Goal: Information Seeking & Learning: Learn about a topic

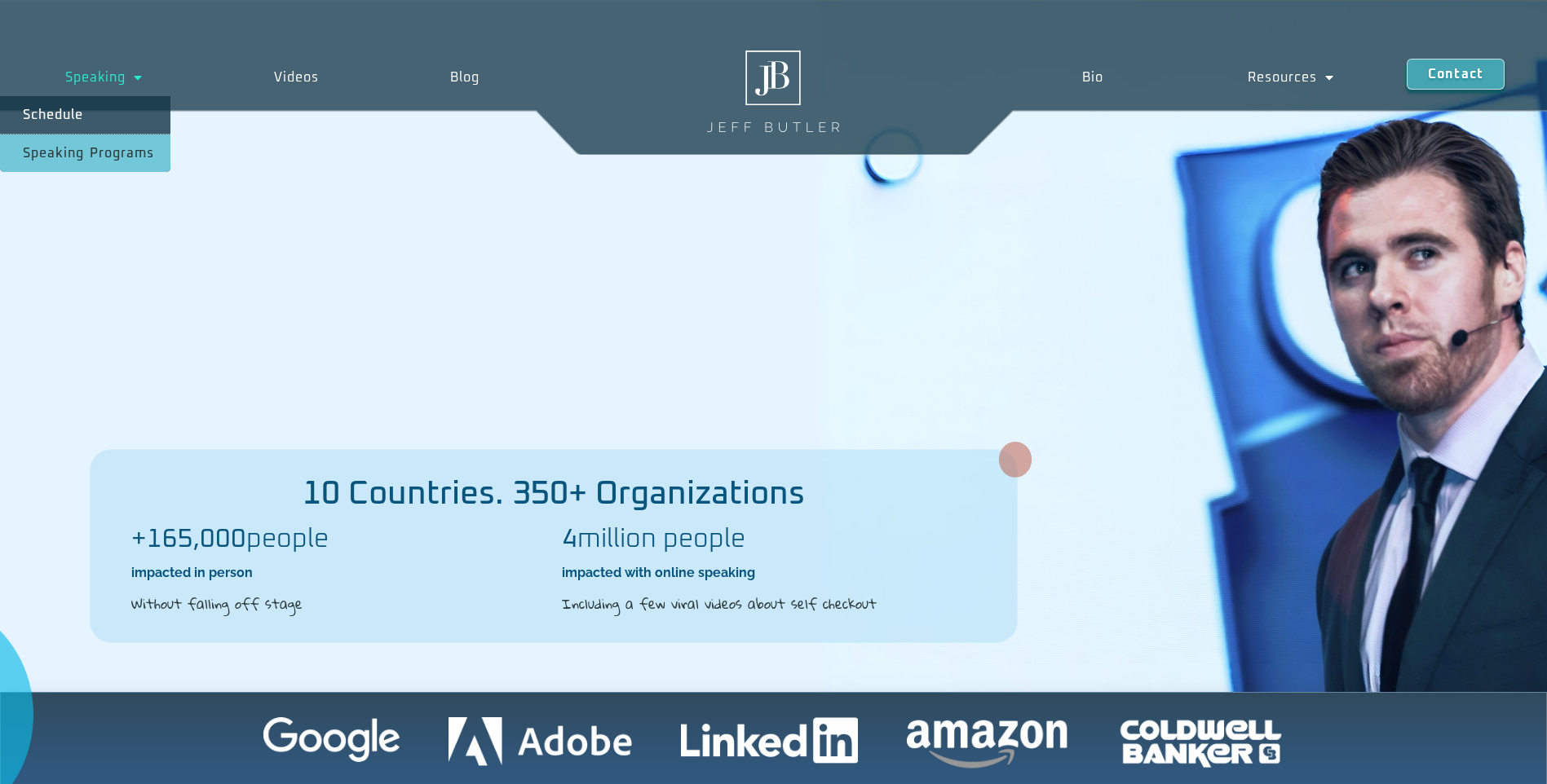
click at [90, 138] on link "Speaking Programs" at bounding box center [85, 153] width 170 height 38
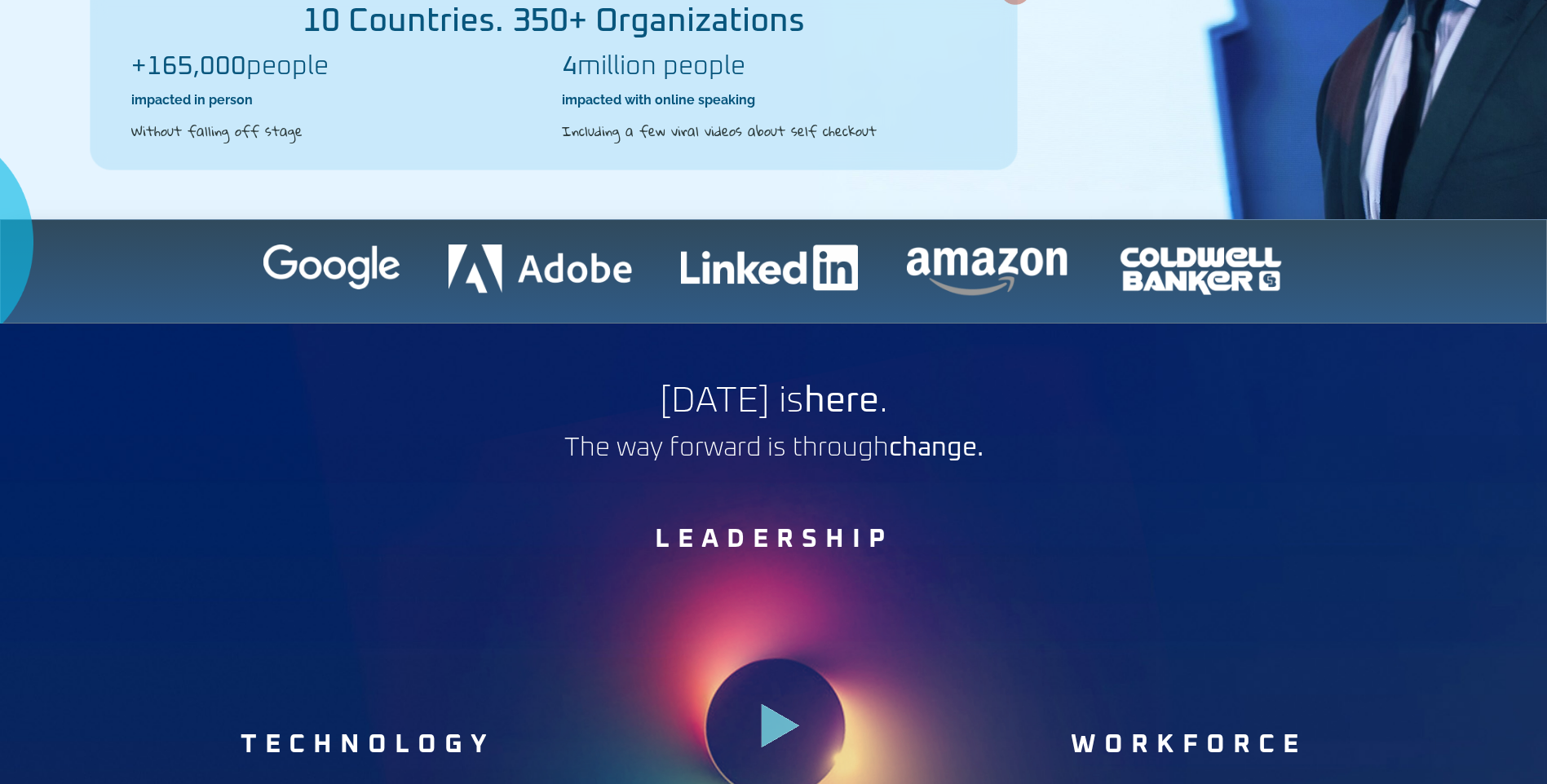
scroll to position [652, 0]
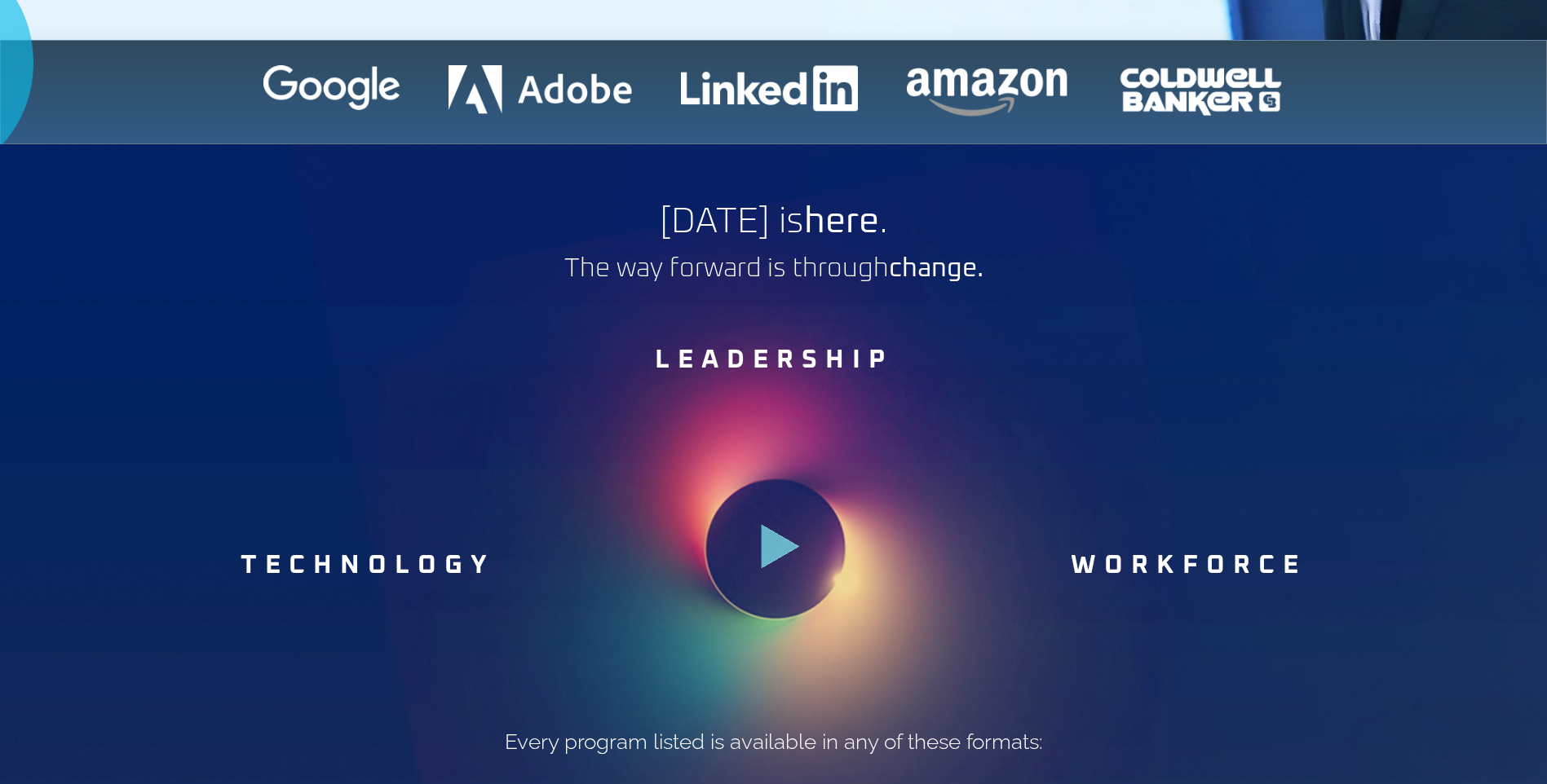
click at [764, 554] on icon at bounding box center [781, 547] width 39 height 44
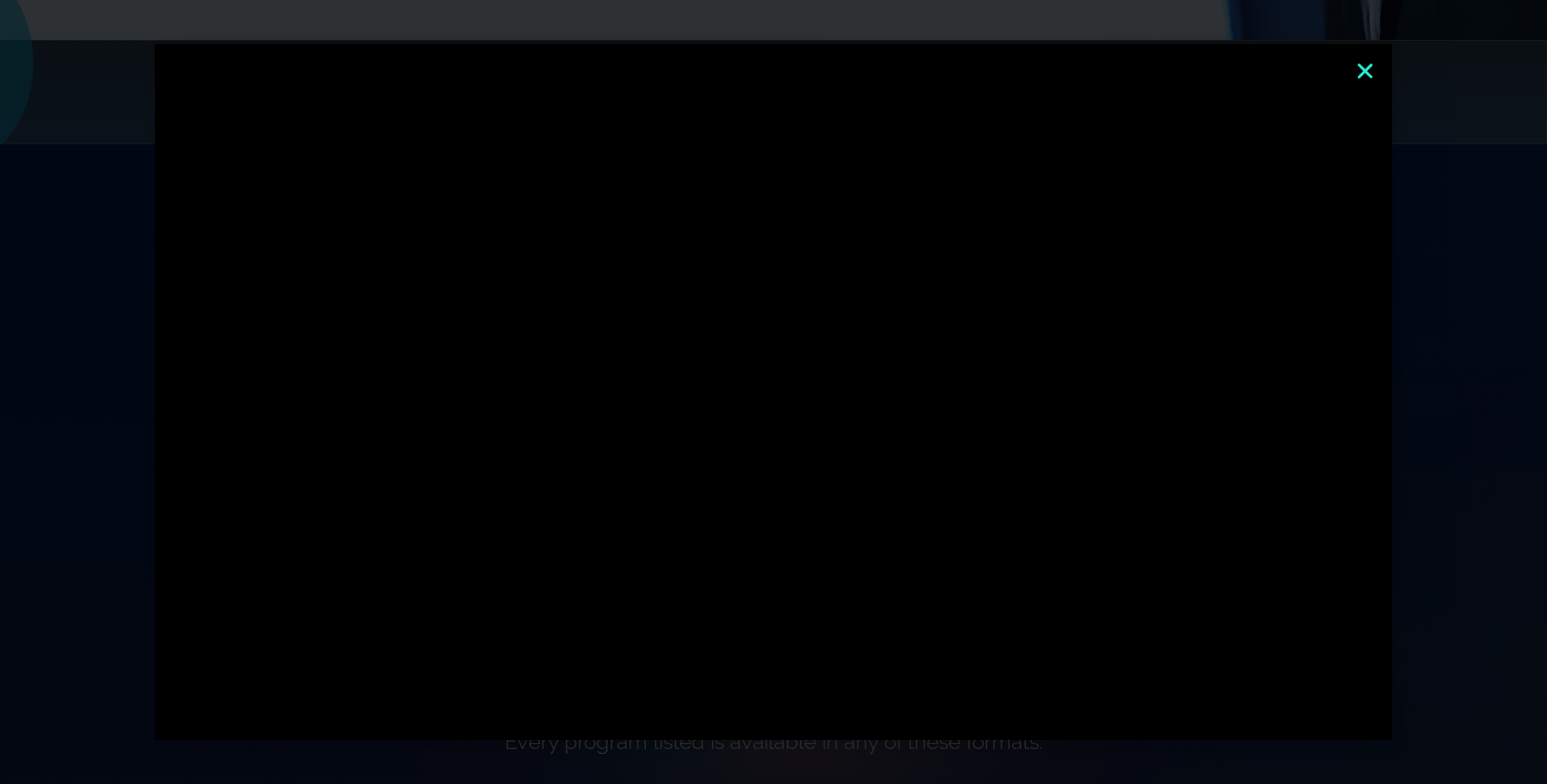
click at [1372, 75] on icon "Close" at bounding box center [1365, 71] width 21 height 21
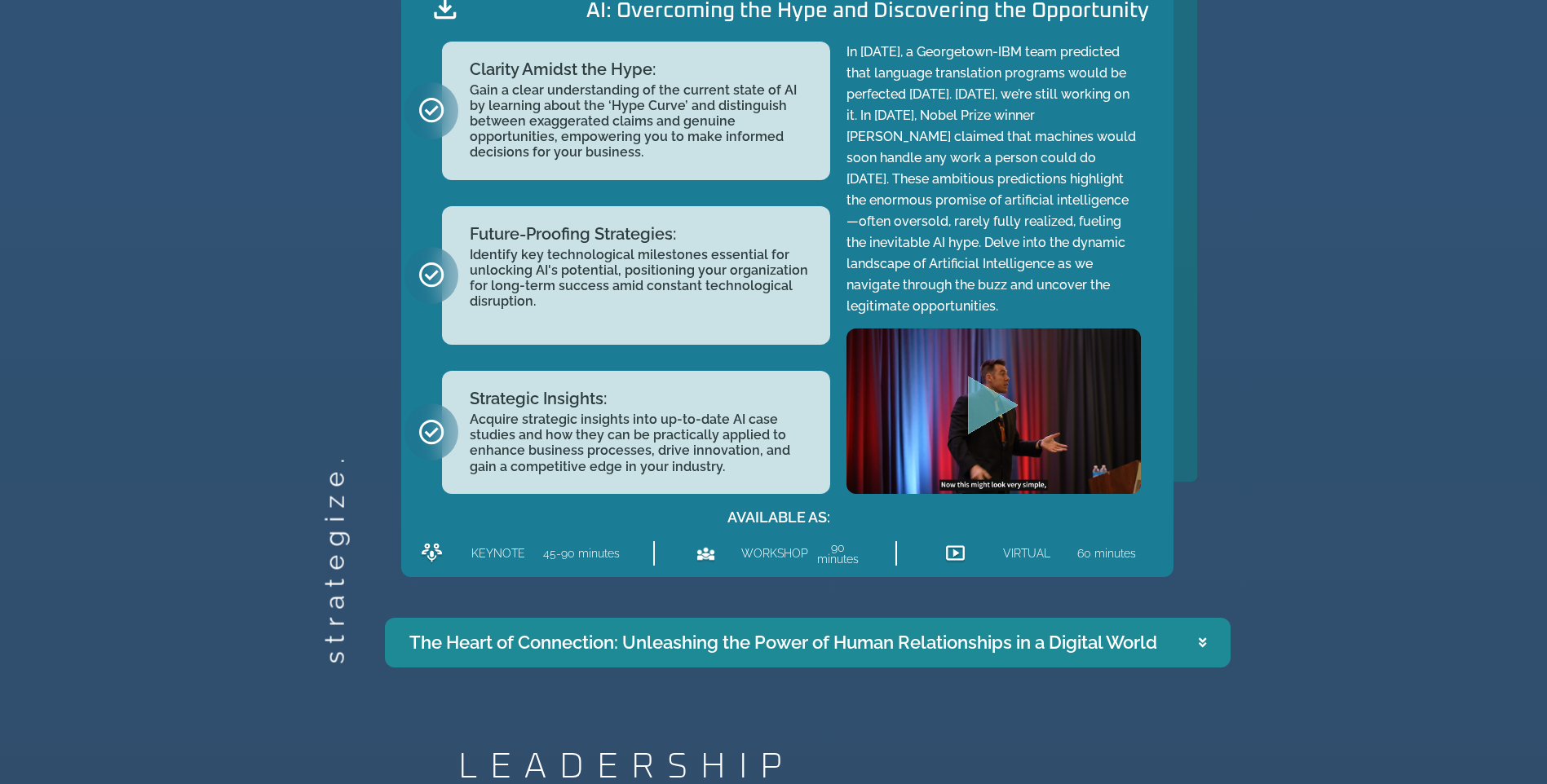
scroll to position [2038, 0]
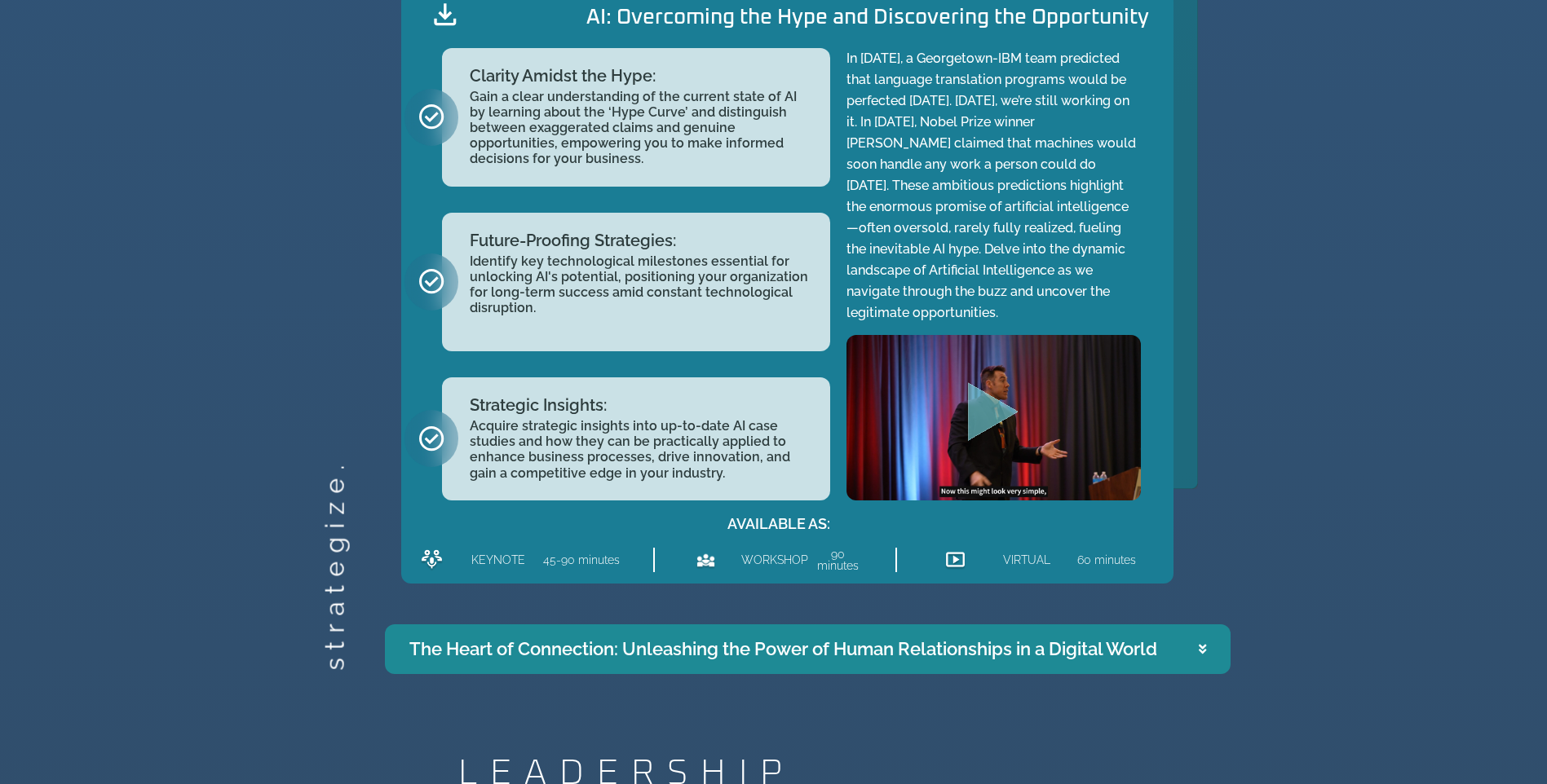
click at [997, 399] on icon ".st0{fill:#FFF;fill-opacity:.39}.st1{fill:#5ADCE8;fill-opacity:.6}.st2{fill:non…" at bounding box center [993, 415] width 65 height 65
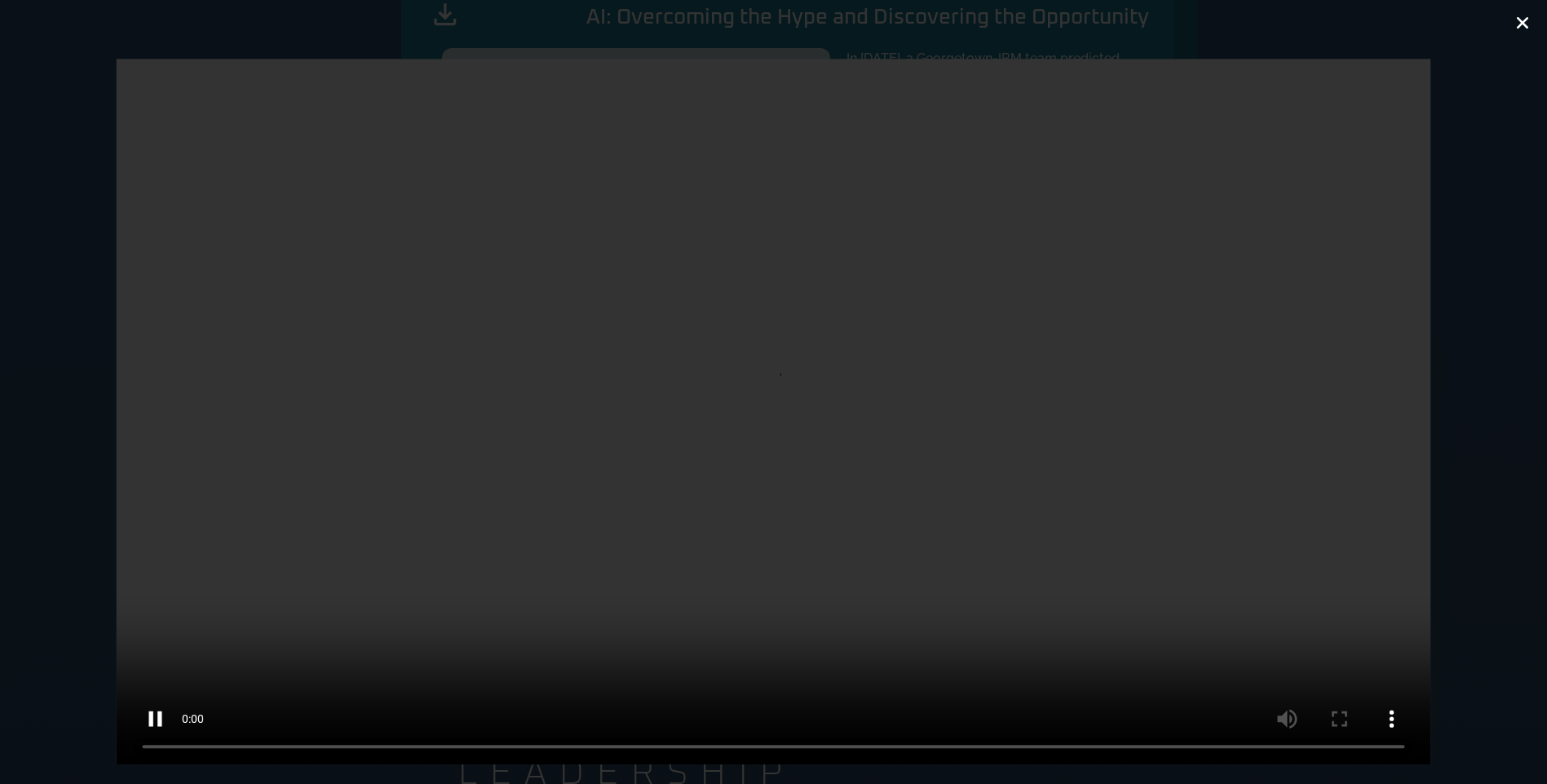
click at [1525, 16] on icon "Close (Esc)" at bounding box center [1522, 23] width 17 height 17
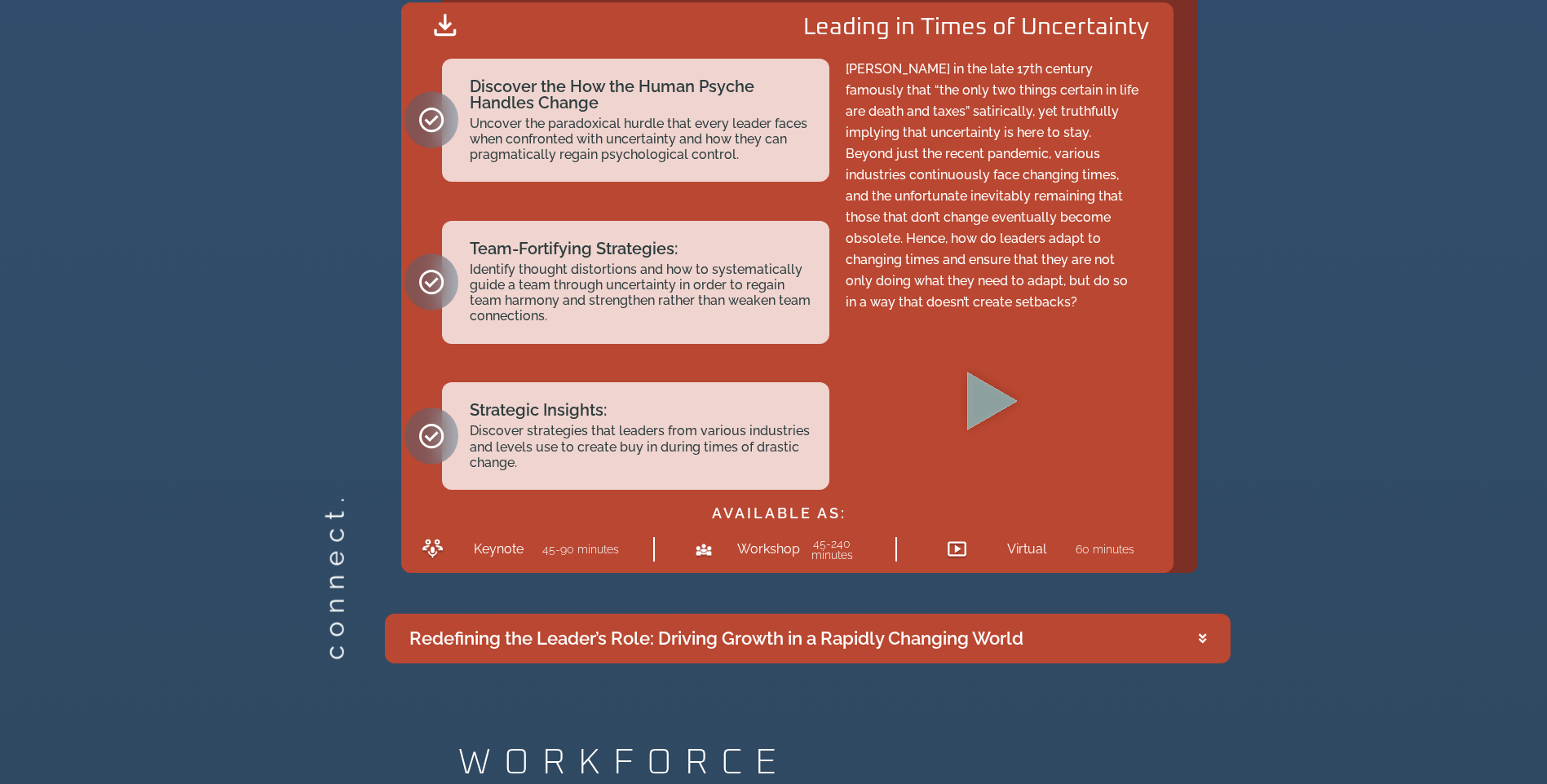
scroll to position [2935, 0]
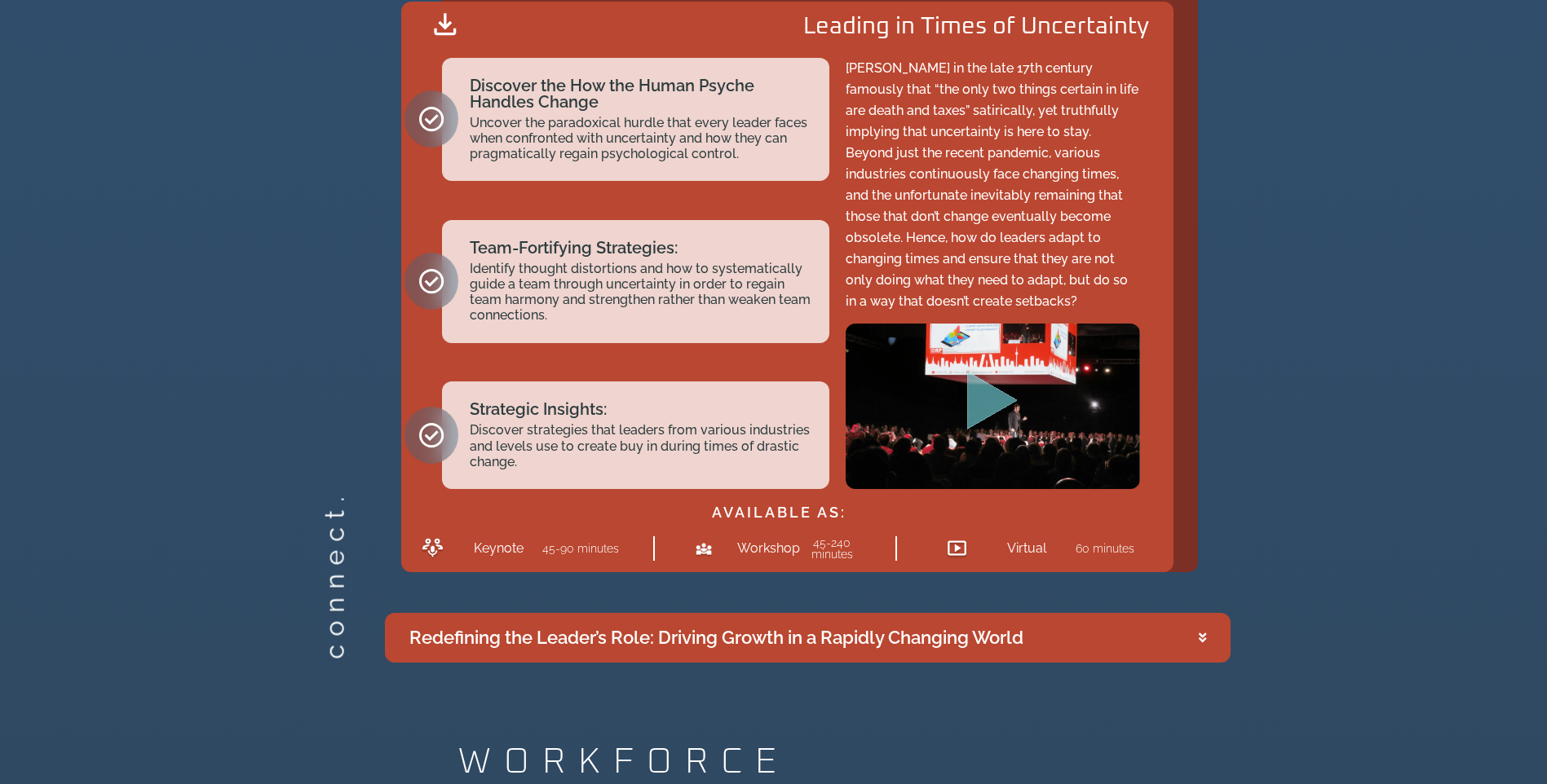
click at [979, 405] on icon "Play Video" at bounding box center [993, 401] width 51 height 59
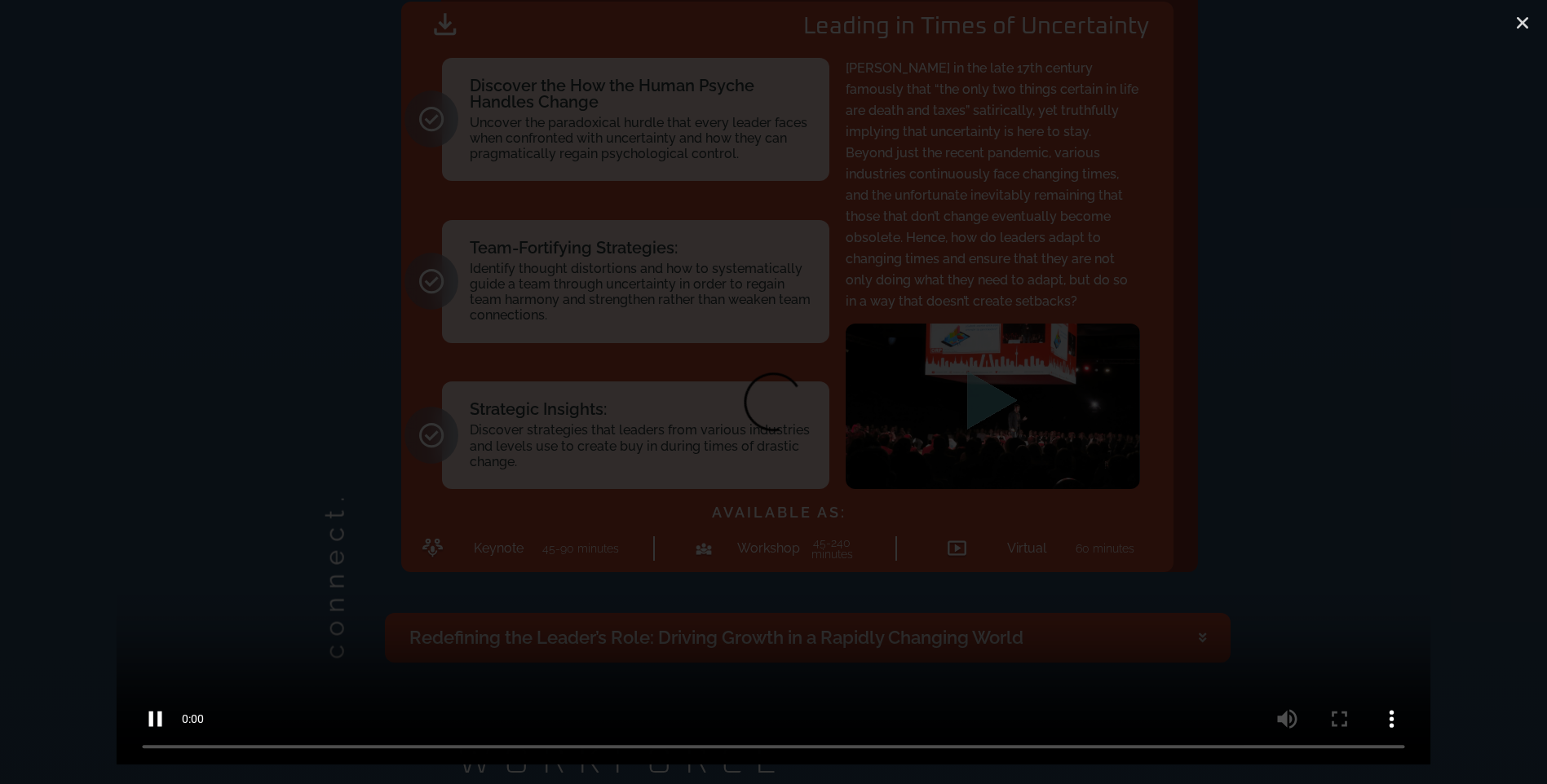
click at [1367, 590] on video at bounding box center [773, 411] width 1315 height 706
drag, startPoint x: 1528, startPoint y: 22, endPoint x: 1513, endPoint y: 29, distance: 16.6
click at [1528, 23] on icon "Close (Esc)" at bounding box center [1522, 23] width 17 height 17
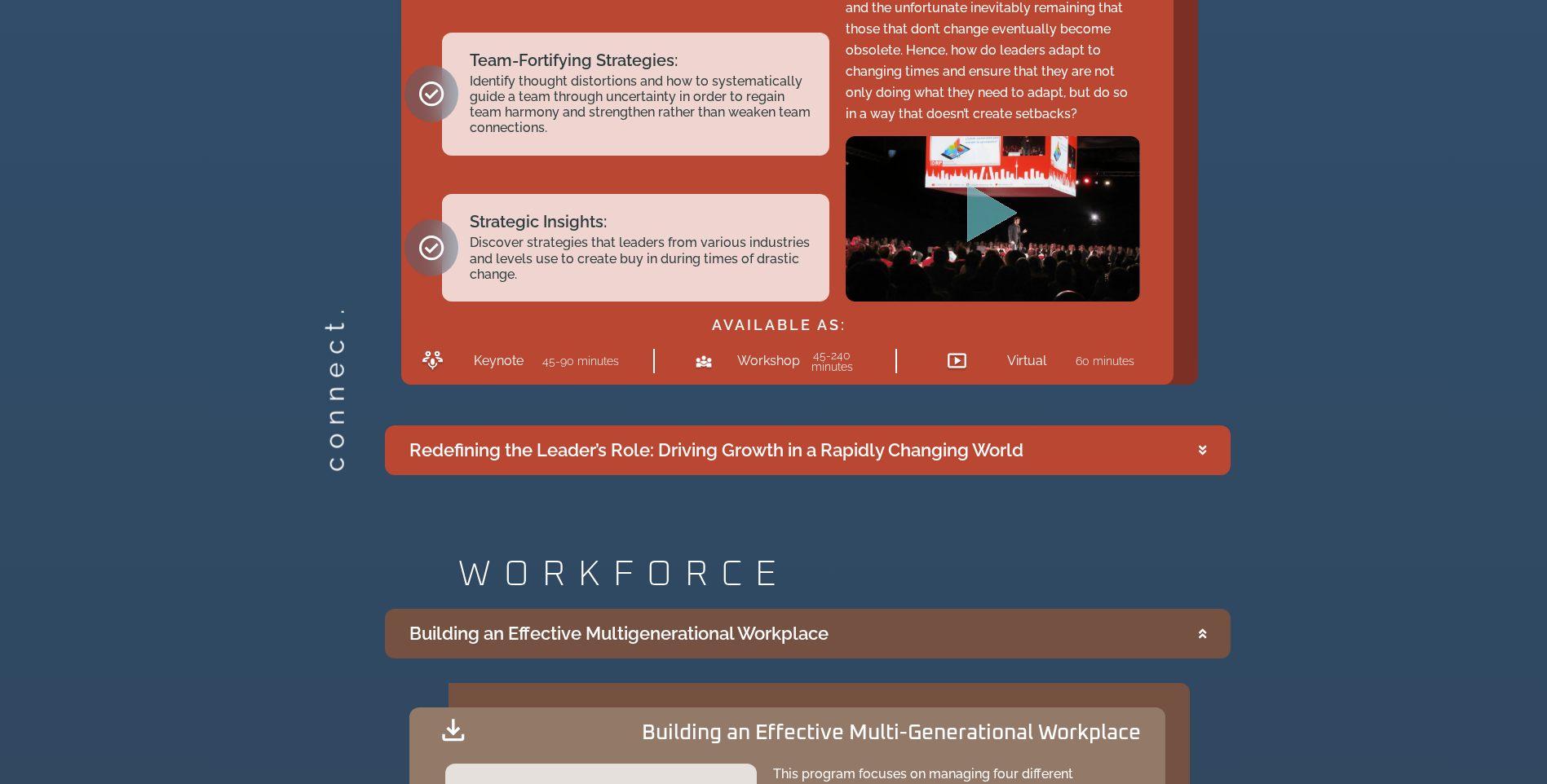
scroll to position [3179, 0]
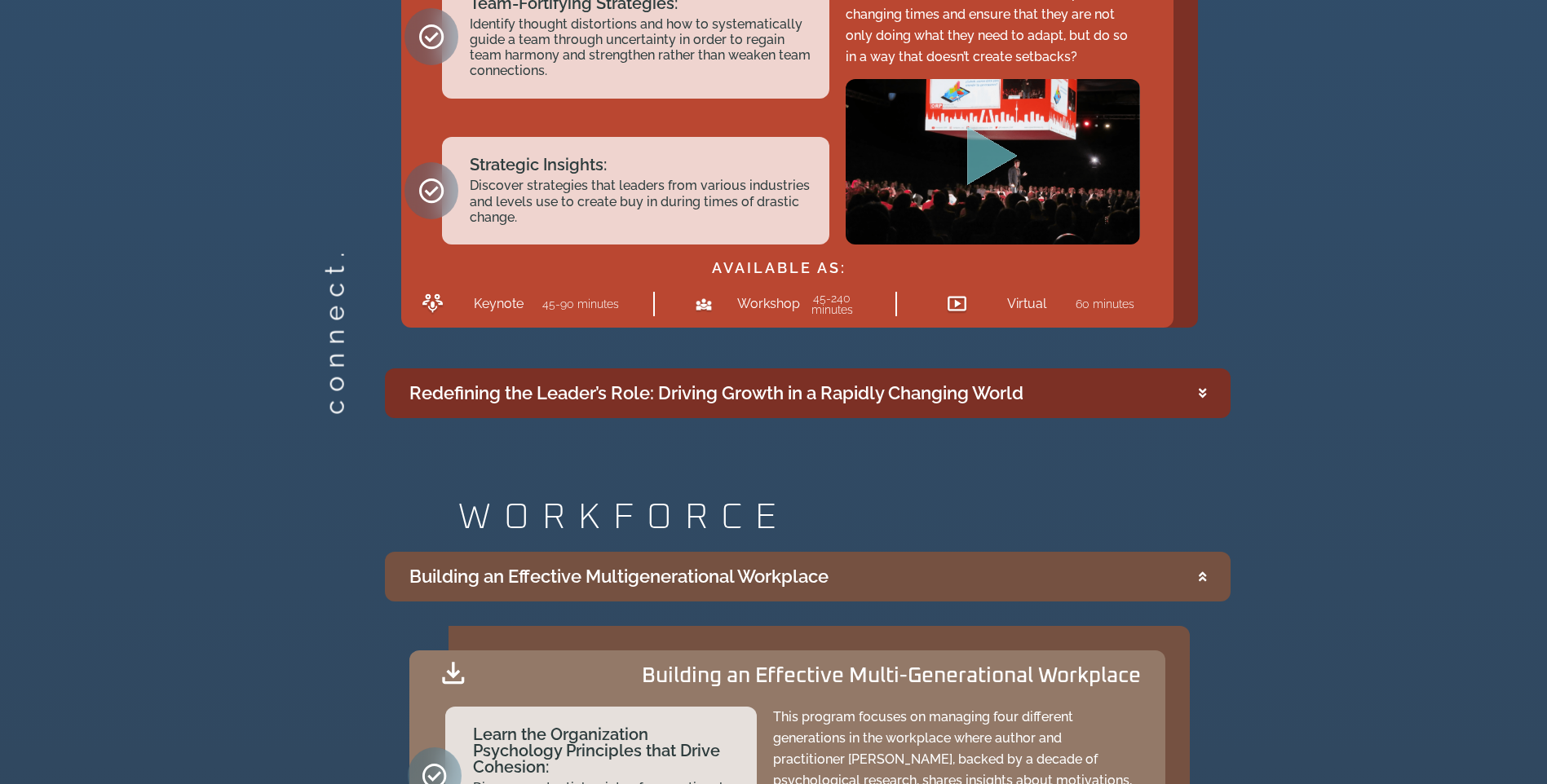
click at [1205, 388] on icon "Accordion. Open links with Enter or Space, close with Escape, and navigate with…" at bounding box center [1203, 394] width 7 height 12
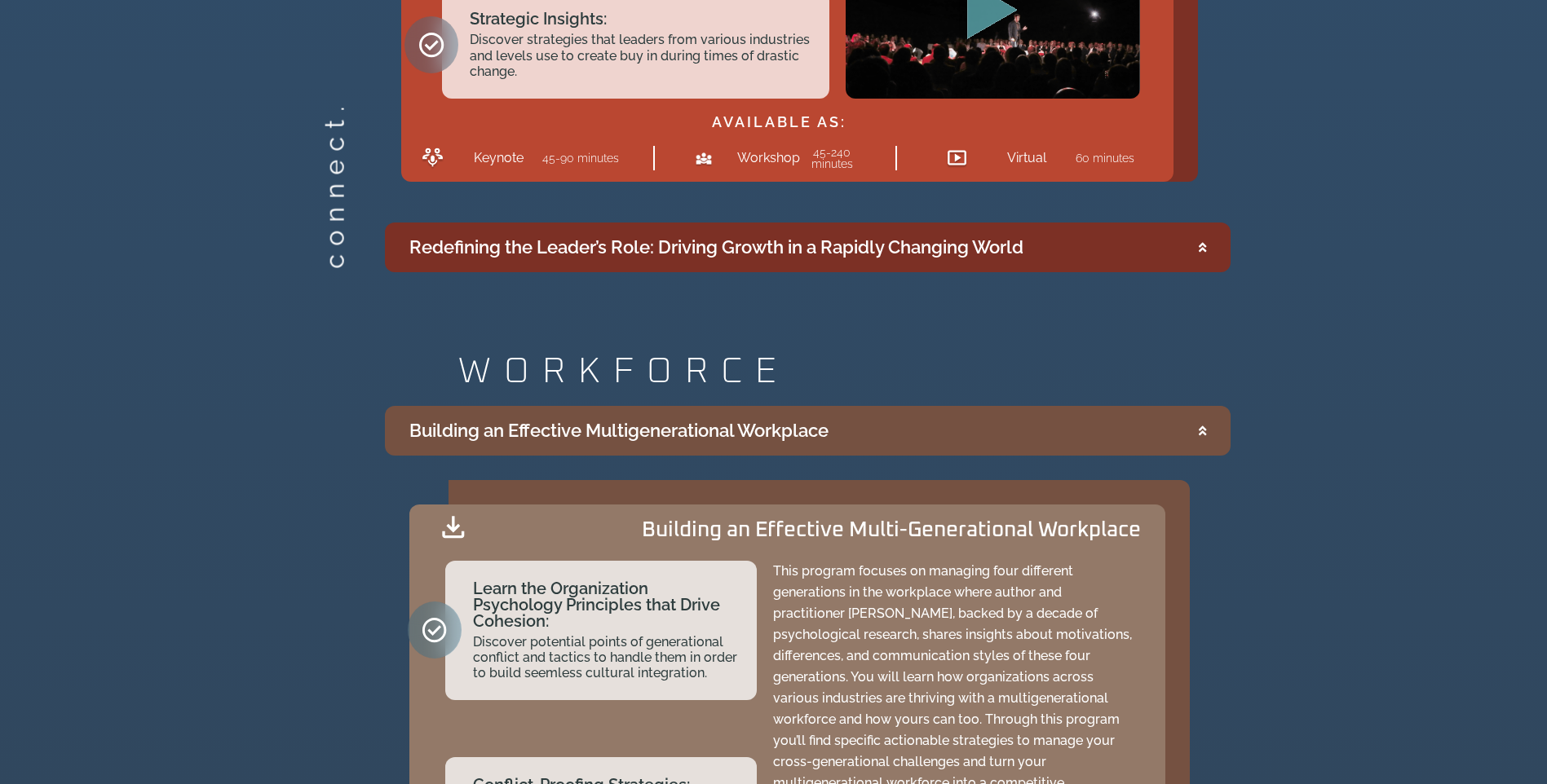
scroll to position [3338, 0]
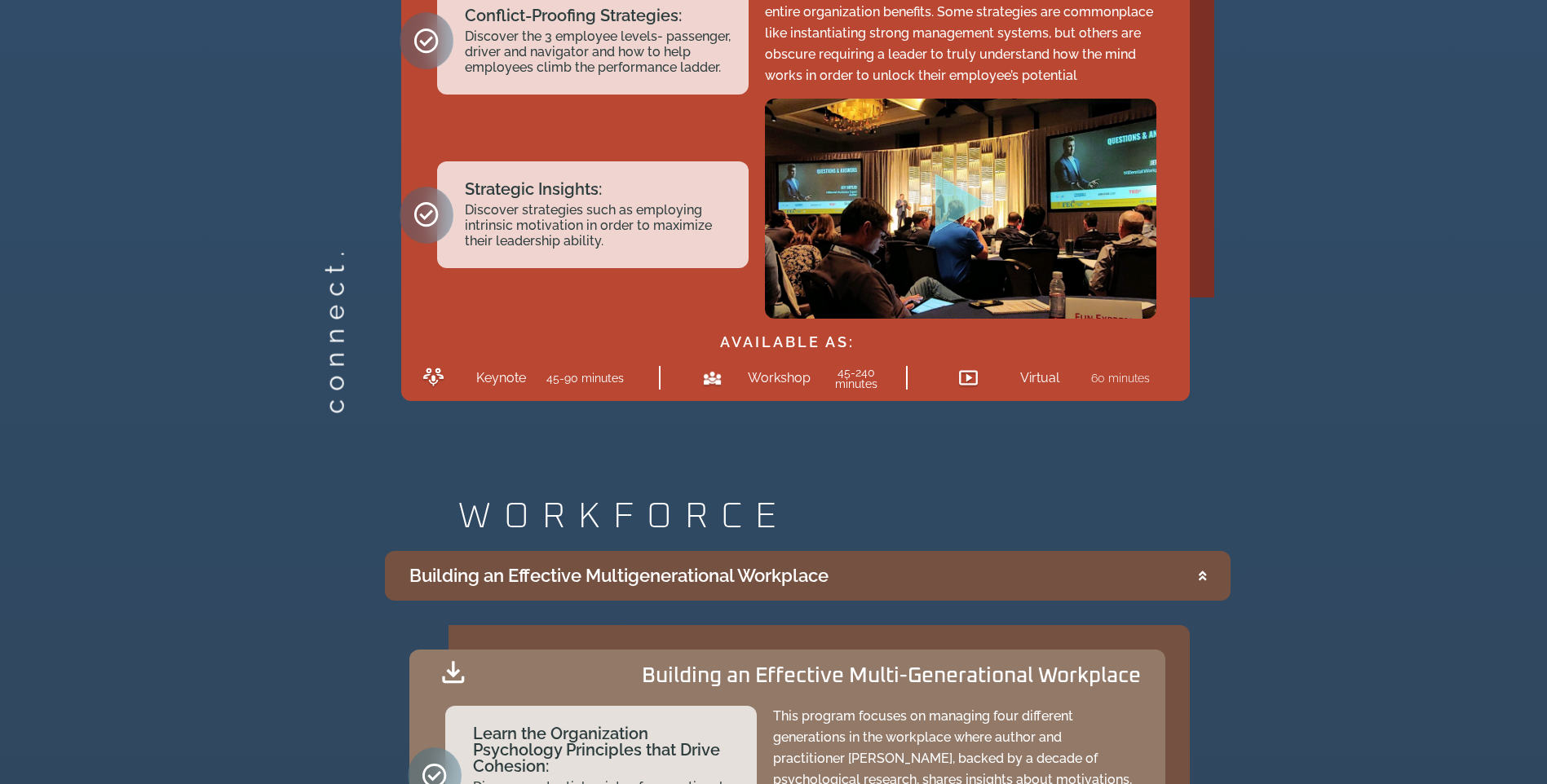
click at [962, 204] on icon "Play Video" at bounding box center [961, 203] width 51 height 59
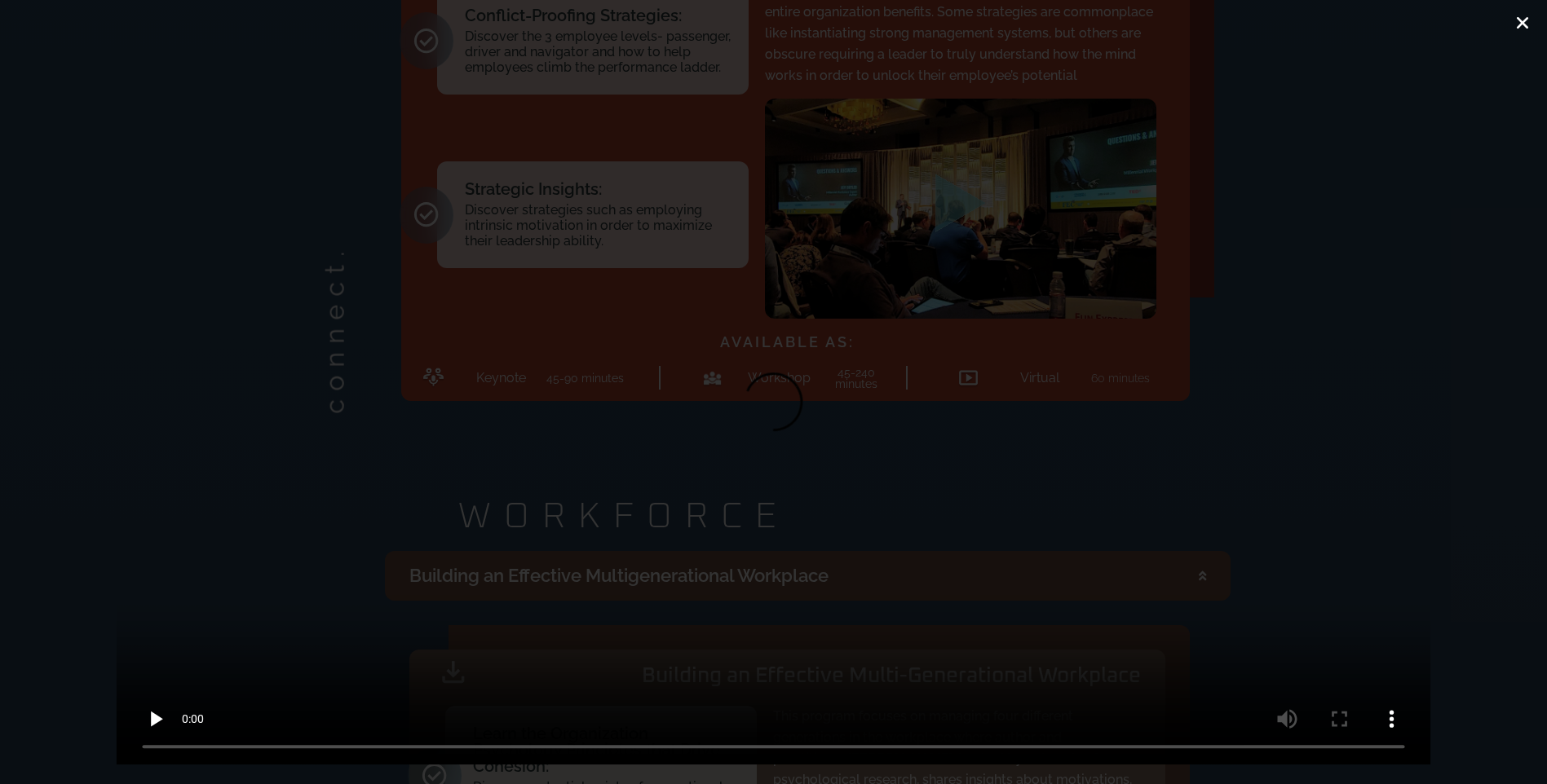
click at [1516, 29] on icon "Close (Esc)" at bounding box center [1522, 23] width 17 height 17
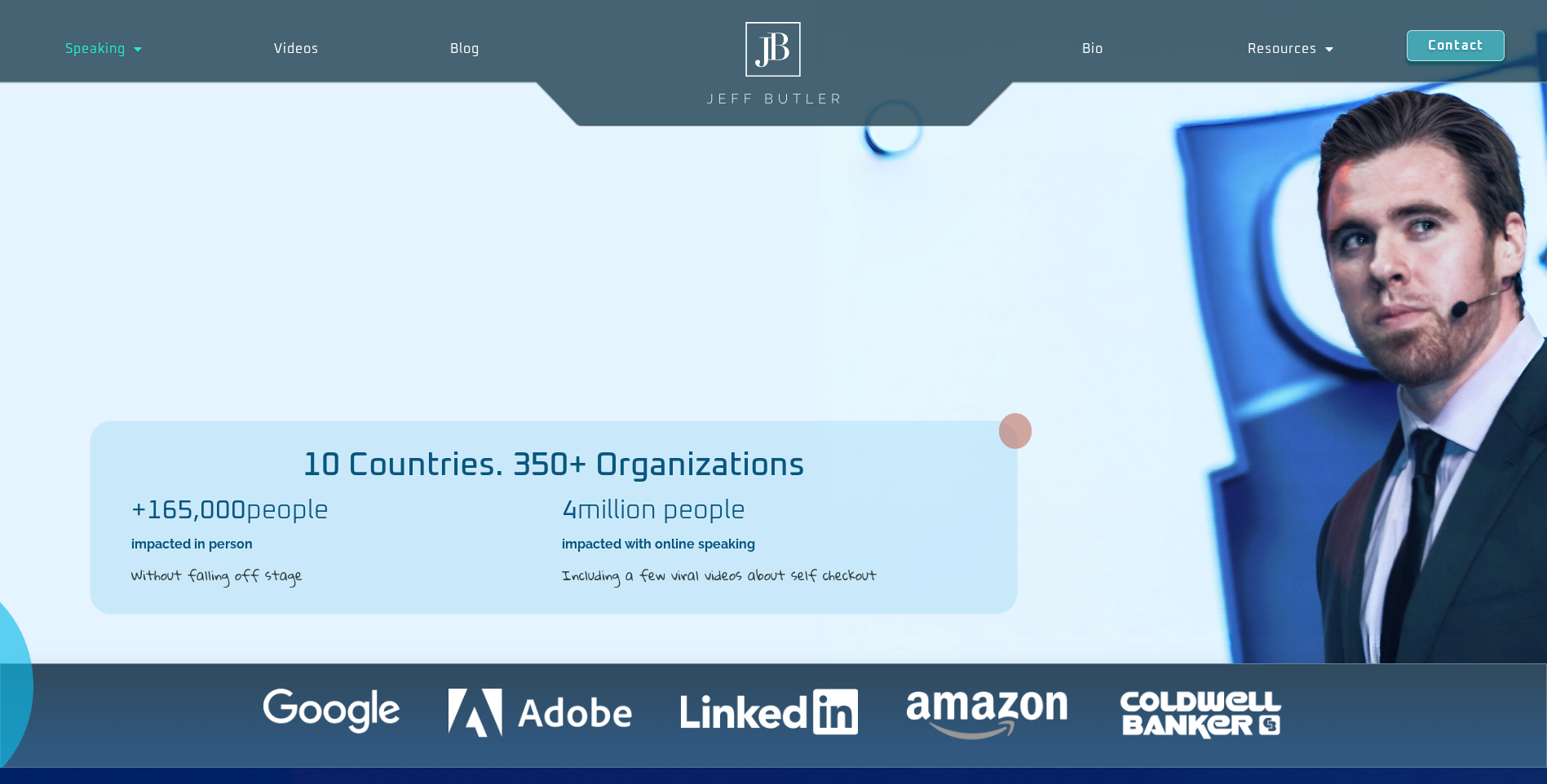
scroll to position [0, 0]
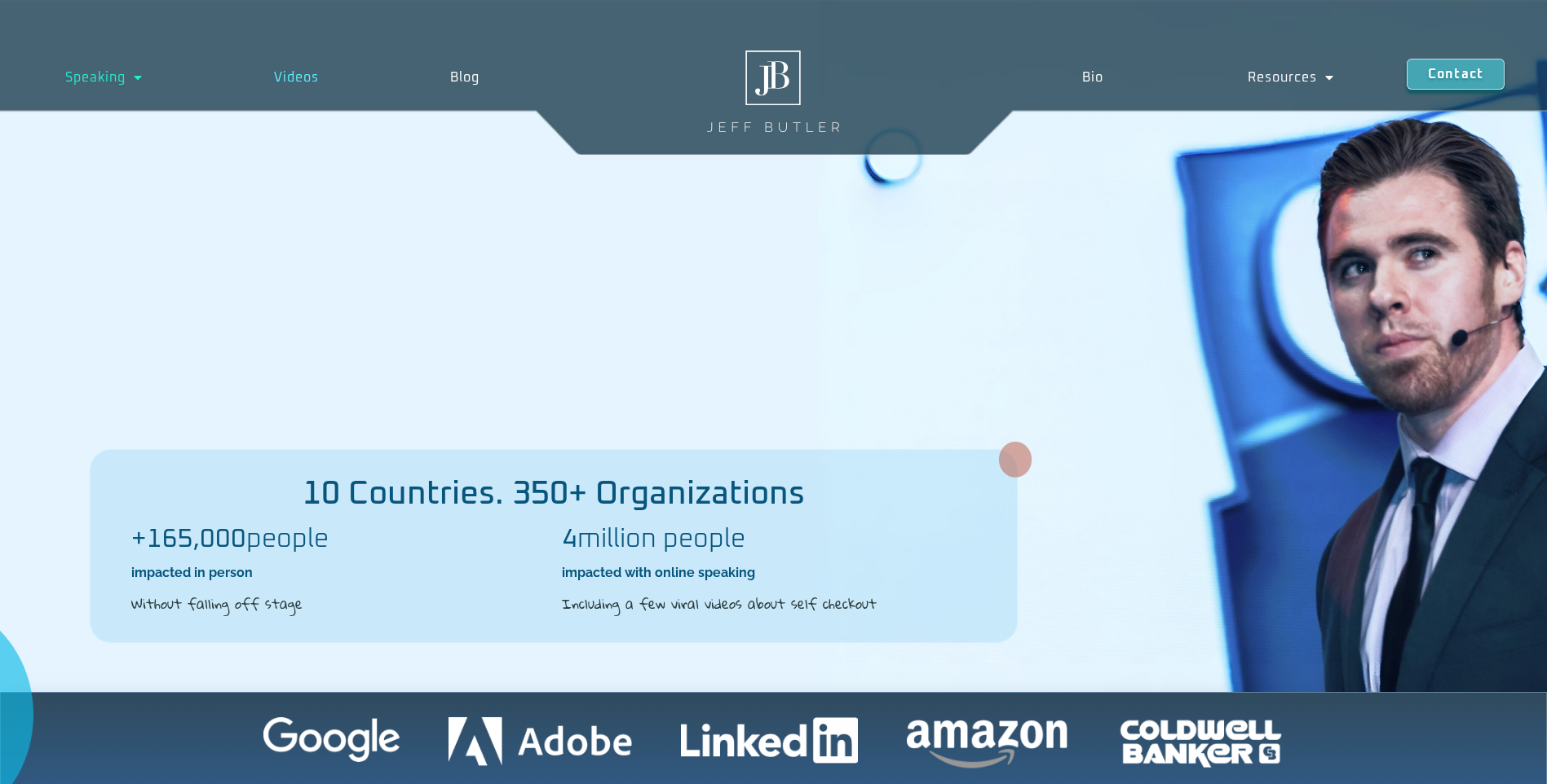
click at [309, 69] on link "Videos" at bounding box center [297, 77] width 176 height 38
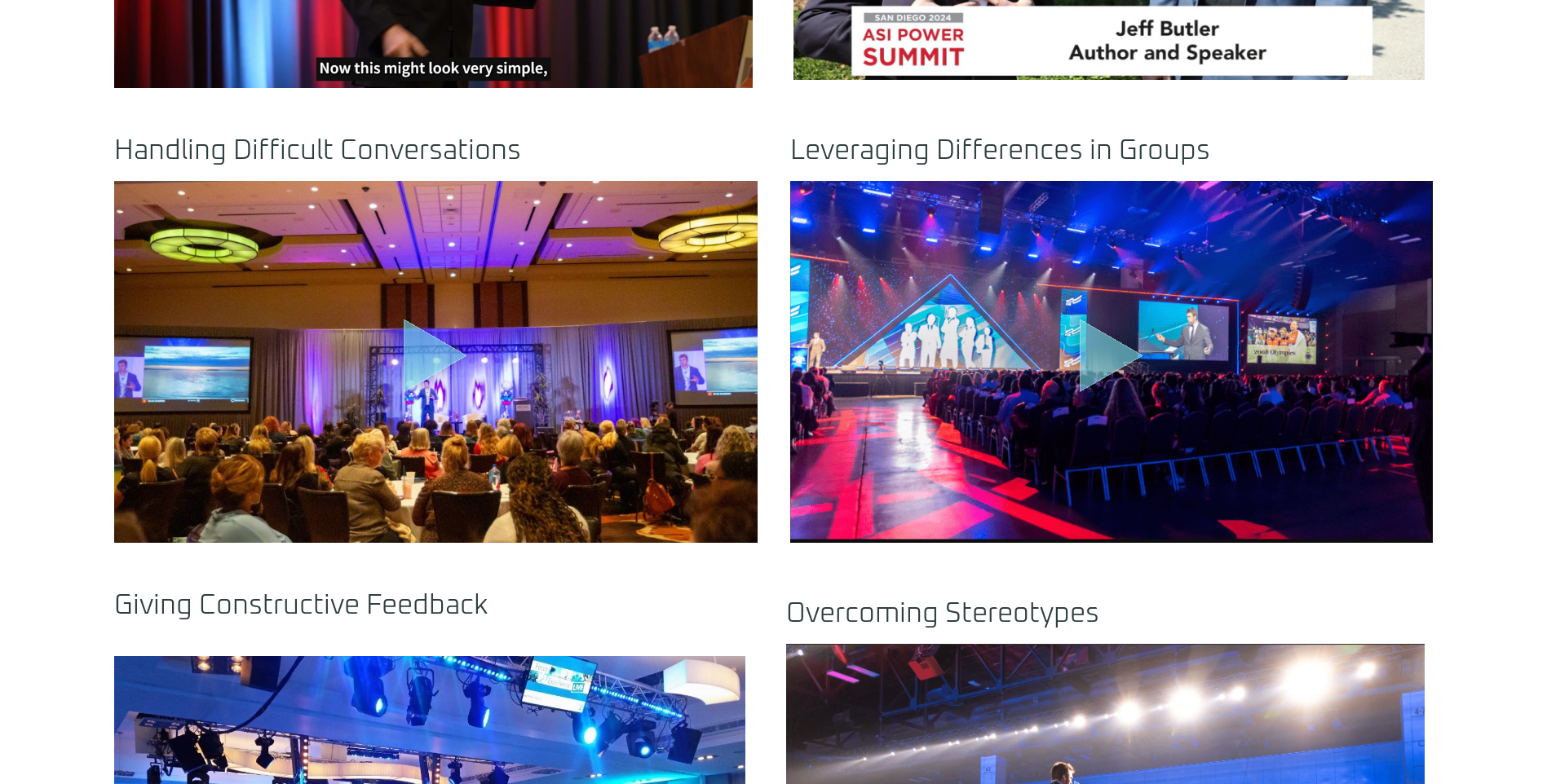
scroll to position [1141, 0]
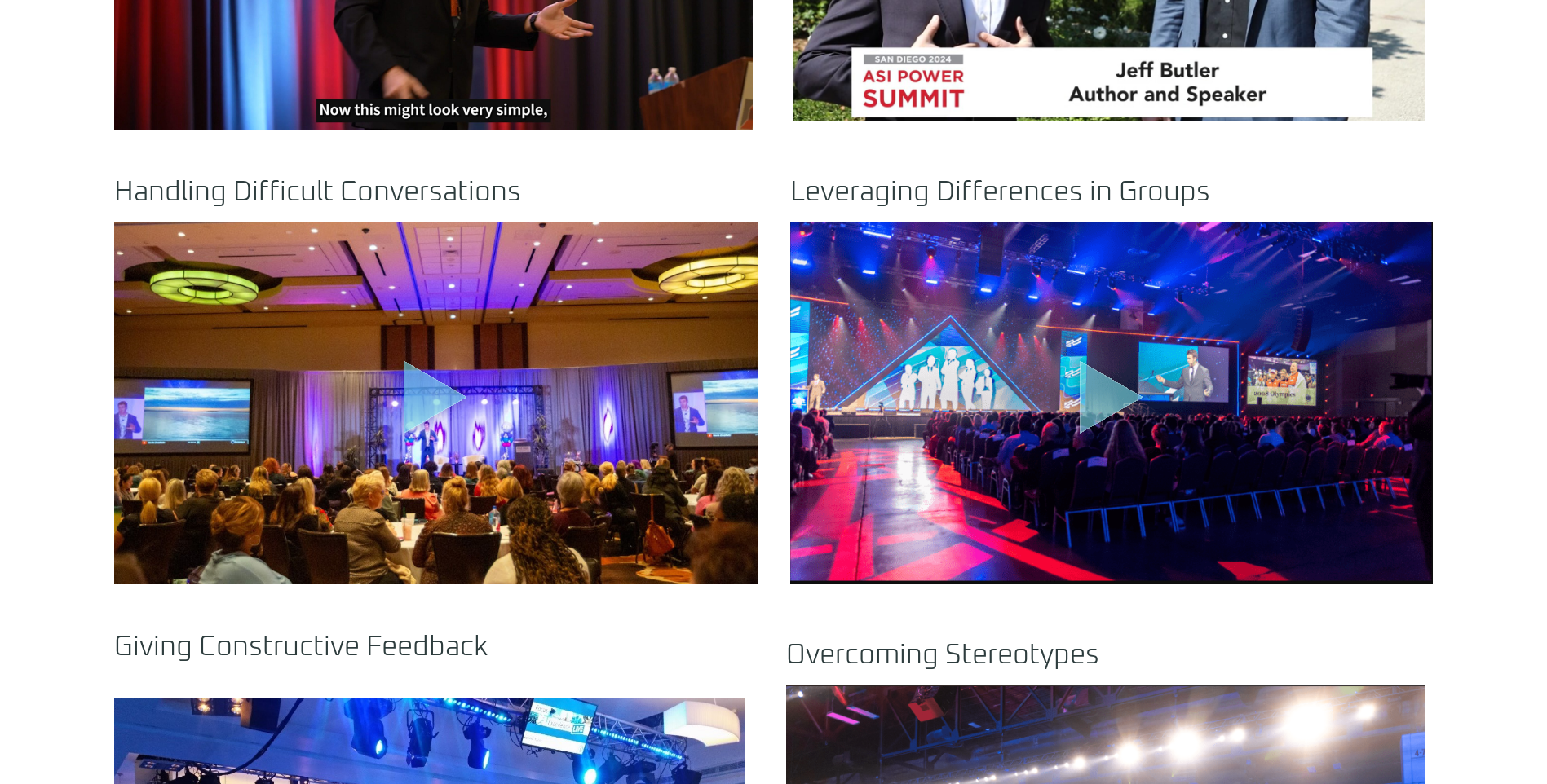
click at [1087, 420] on icon "Play Video" at bounding box center [1112, 397] width 64 height 74
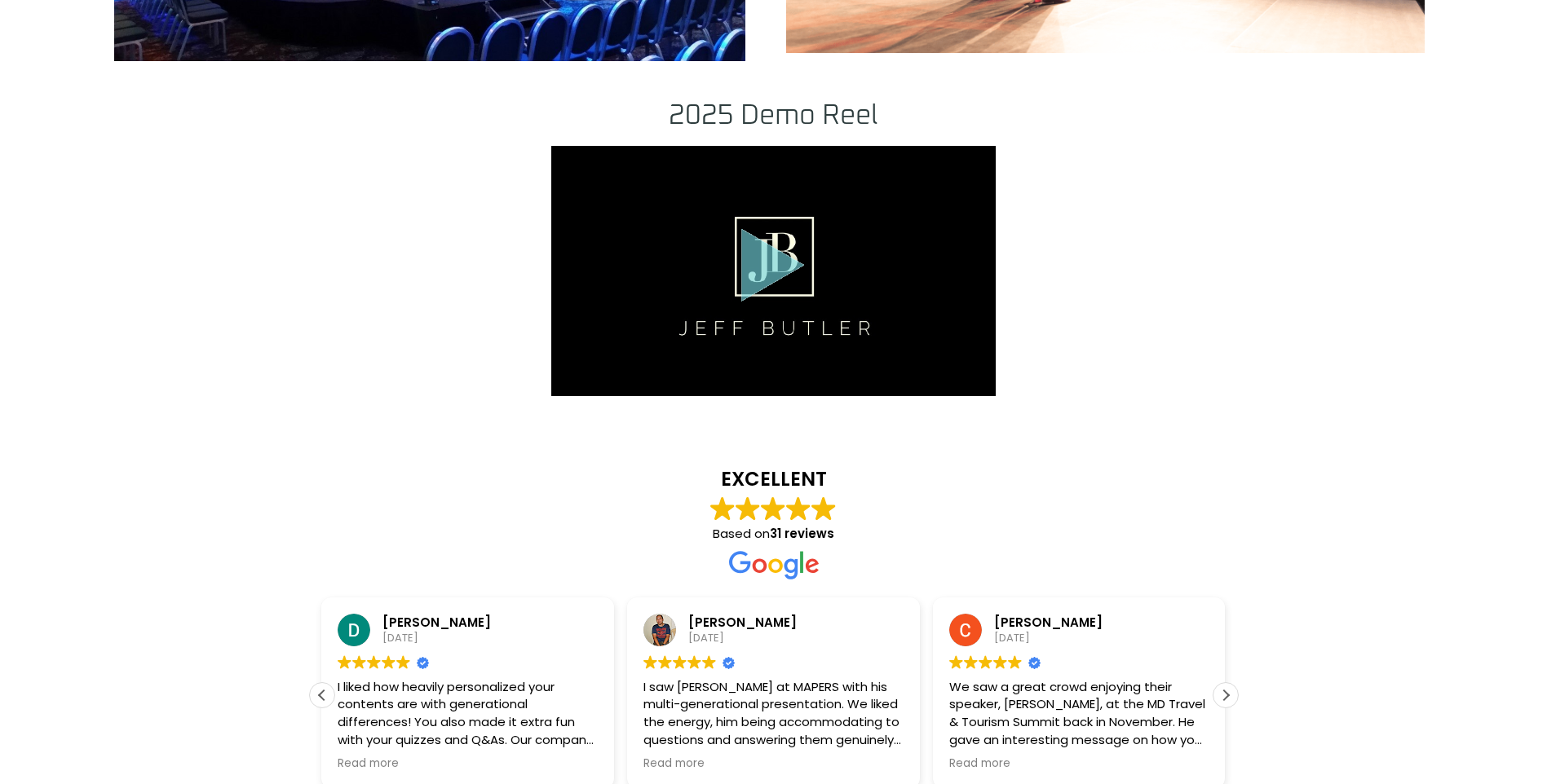
scroll to position [2283, 0]
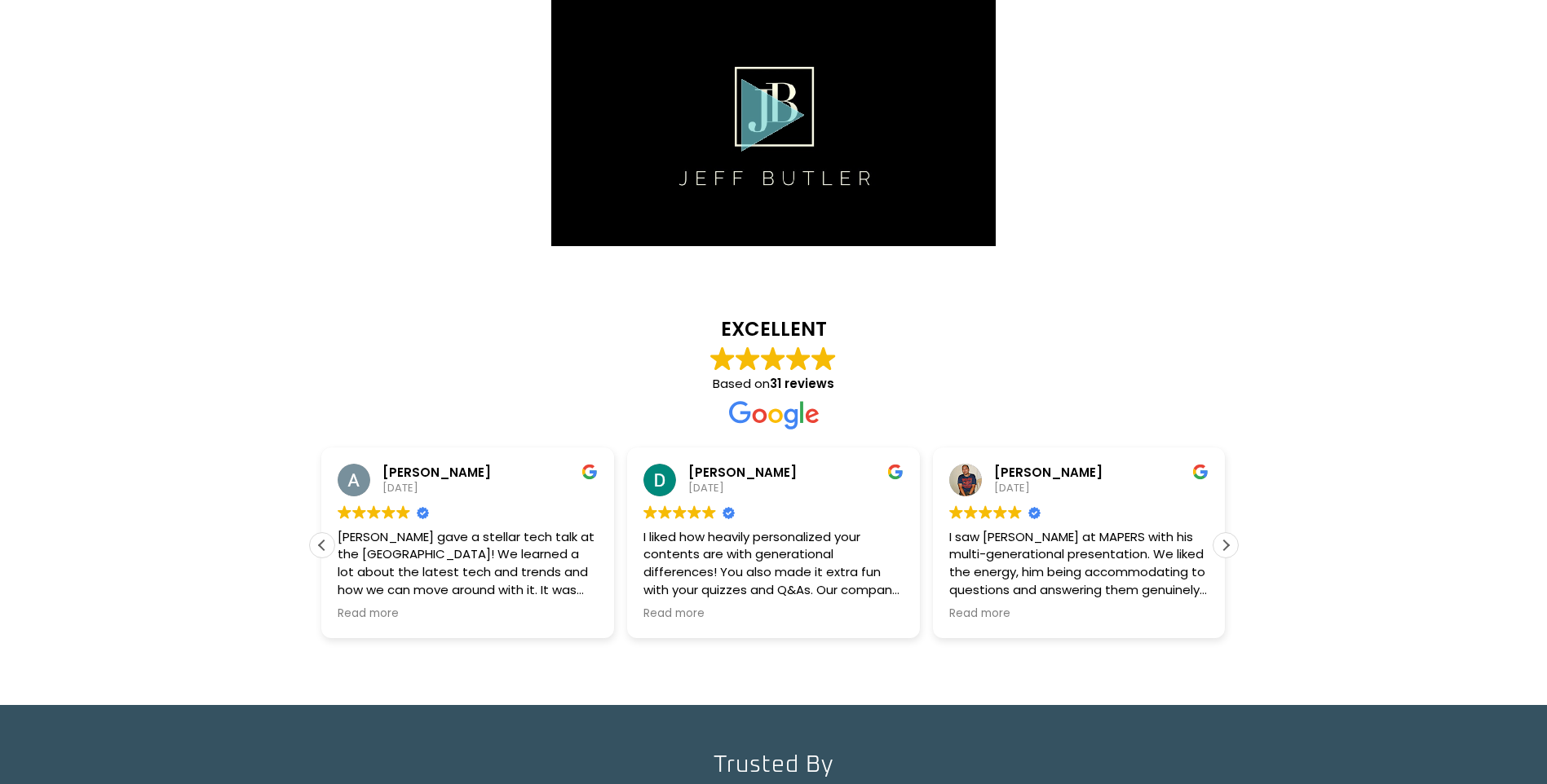
click at [770, 127] on icon "Play Video" at bounding box center [773, 115] width 64 height 74
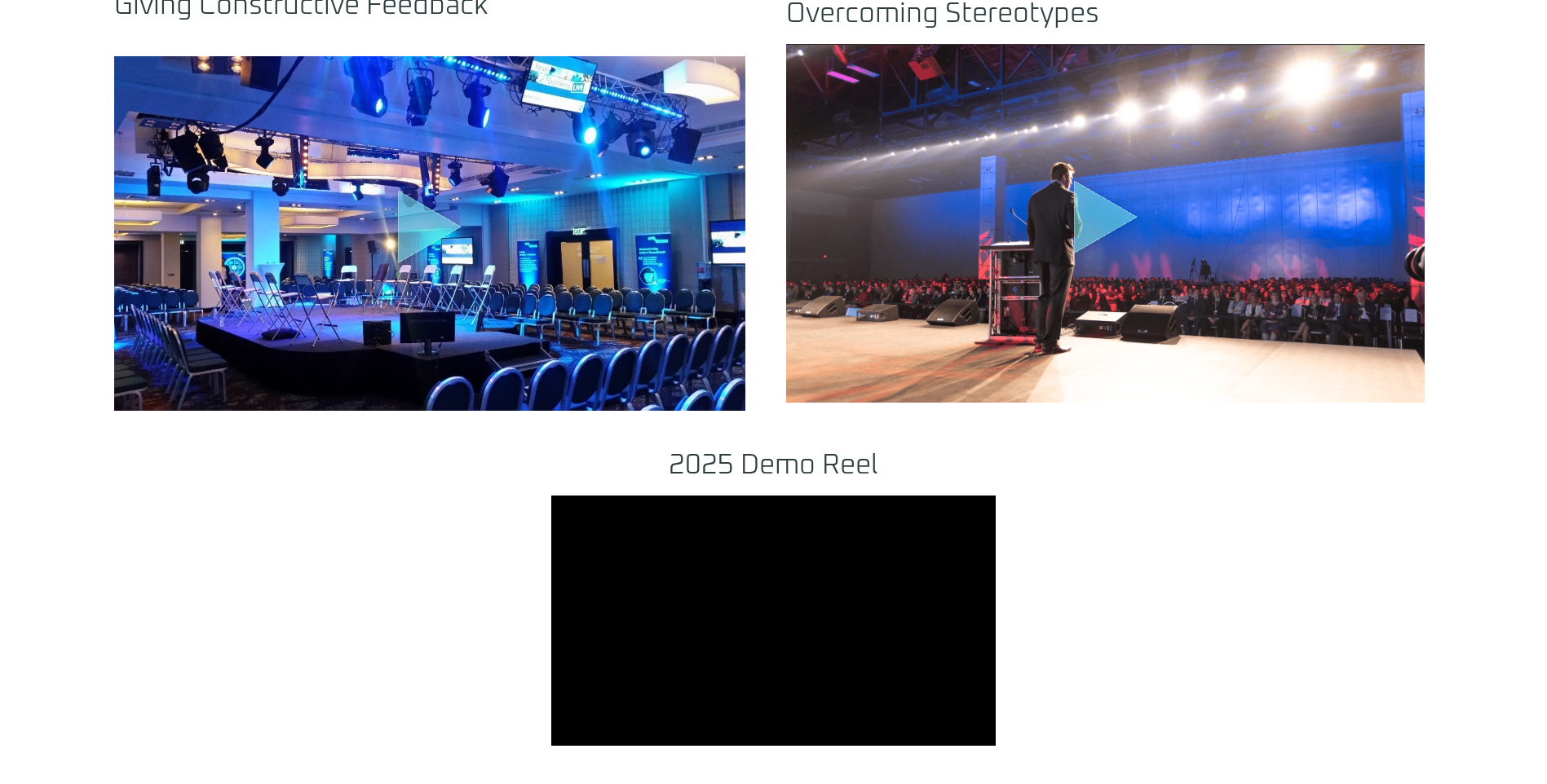
scroll to position [1549, 0]
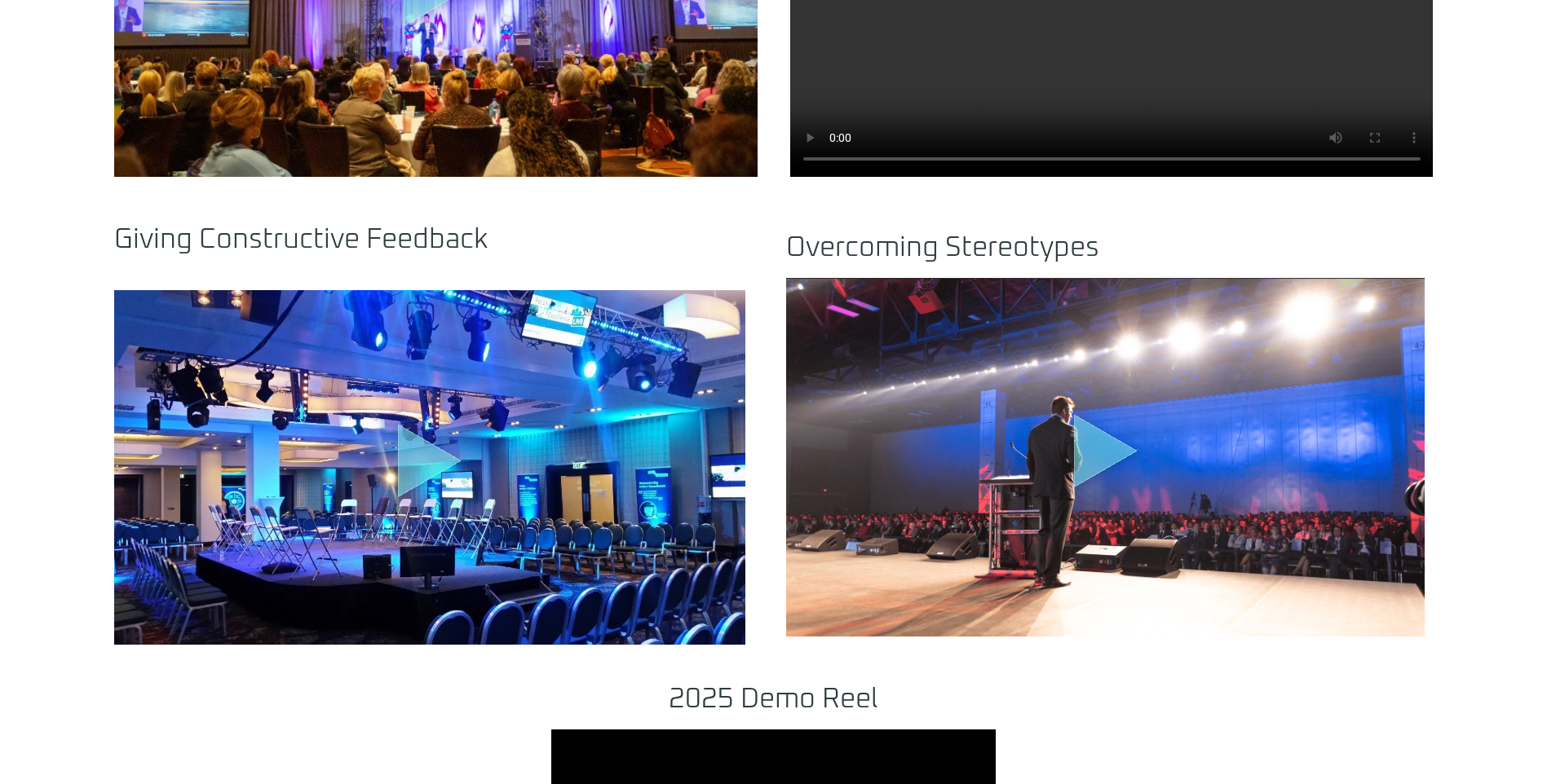
click at [384, 445] on div ".st0{fill:#FFF;fill-opacity:.39}.st1{fill:#5ADCE8;fill-opacity:.6}.st2{fill:non…" at bounding box center [430, 467] width 632 height 354
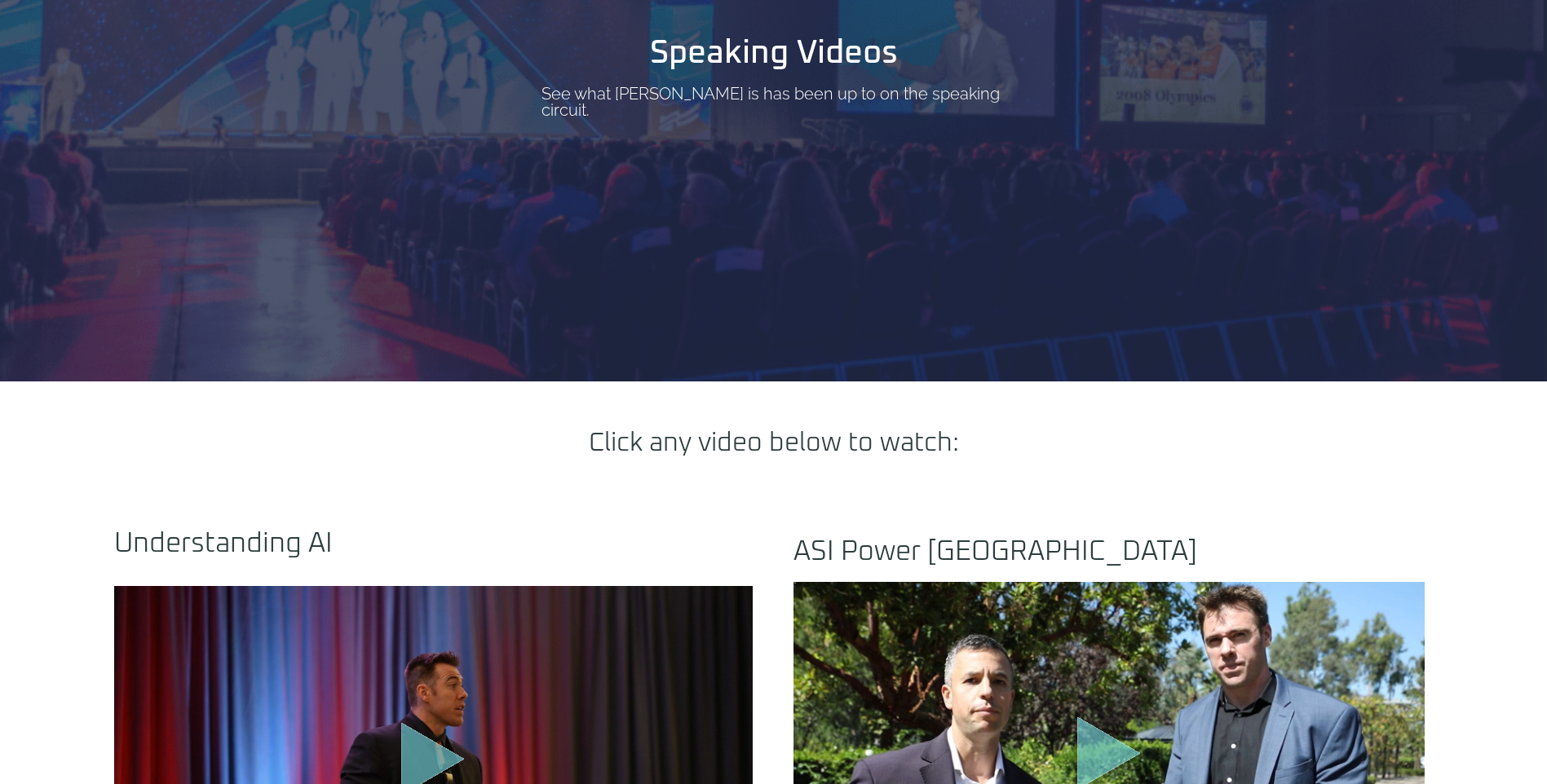
scroll to position [0, 0]
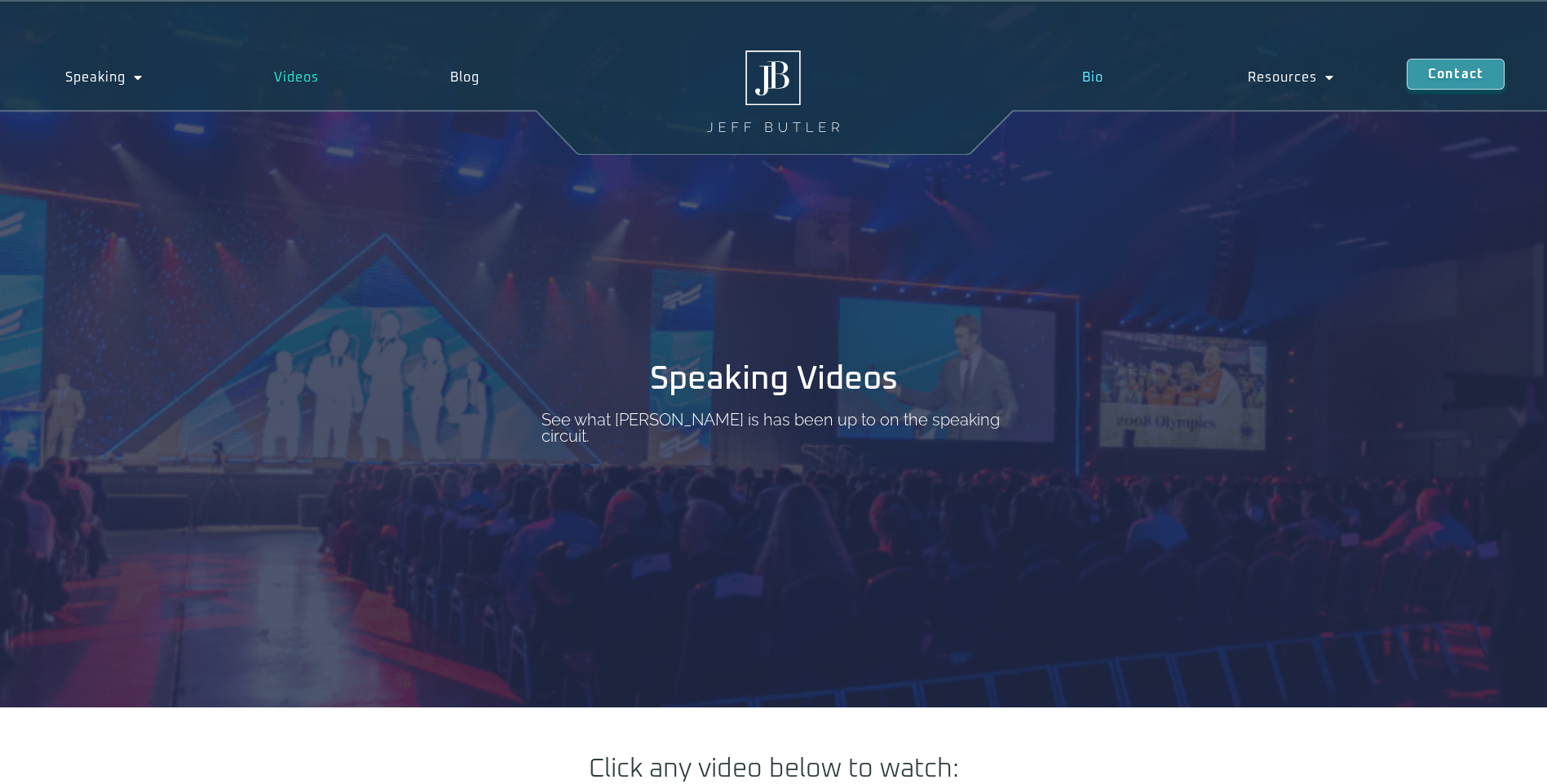
click at [1097, 75] on link "Bio" at bounding box center [1092, 77] width 166 height 38
click at [1265, 105] on link "Media" at bounding box center [1255, 115] width 158 height 38
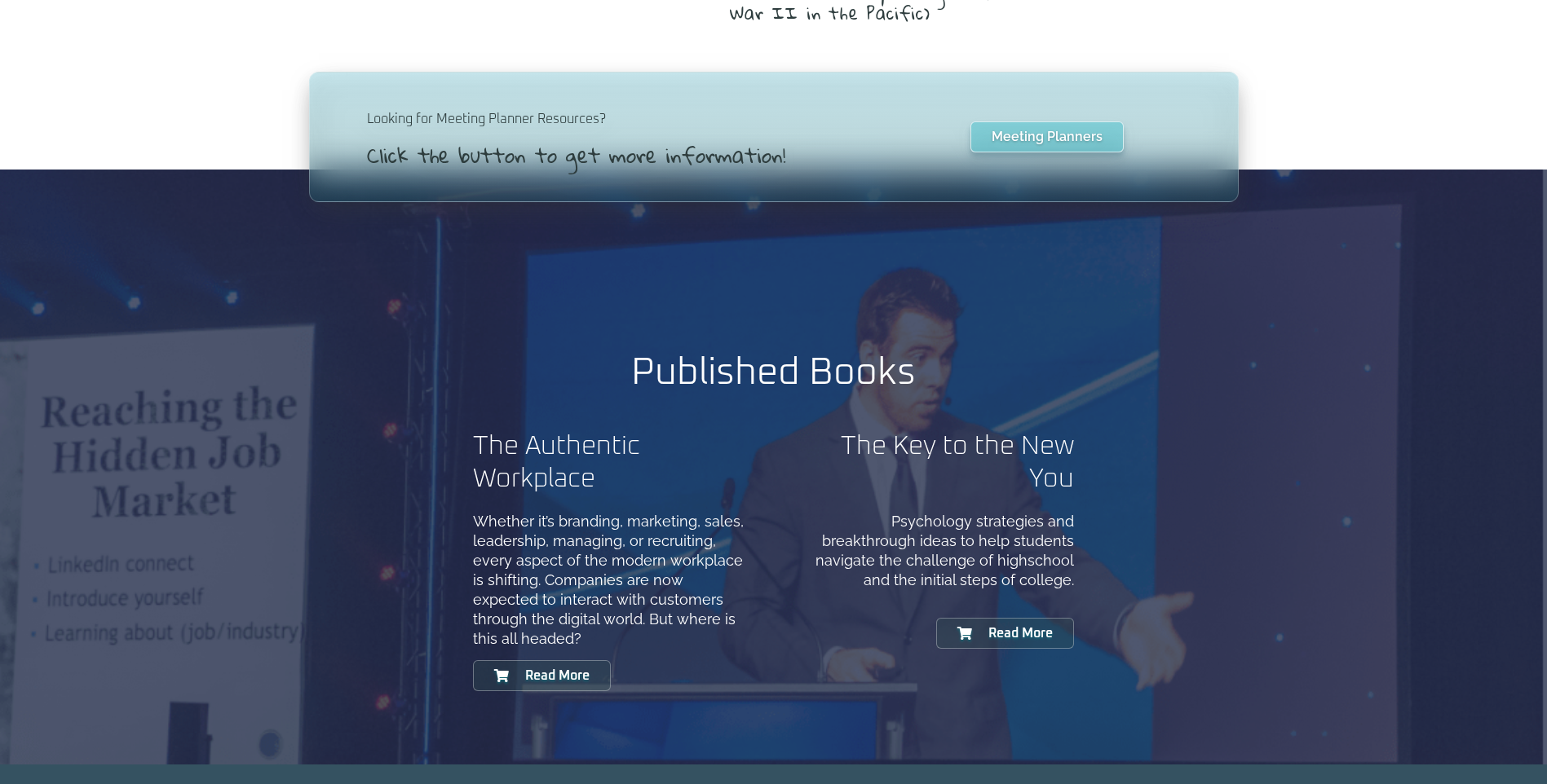
scroll to position [1549, 0]
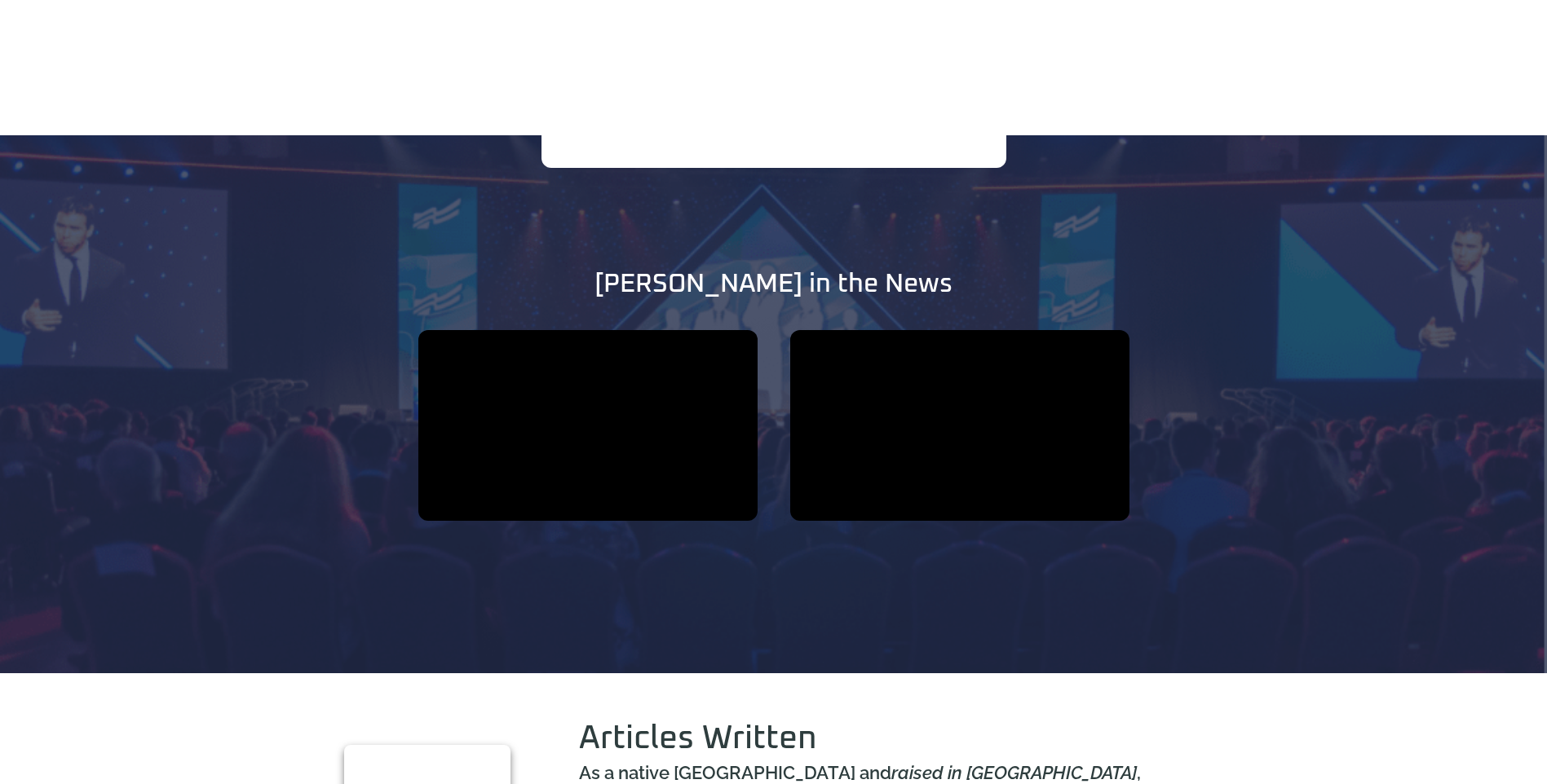
scroll to position [1386, 0]
